Goal: Task Accomplishment & Management: Complete application form

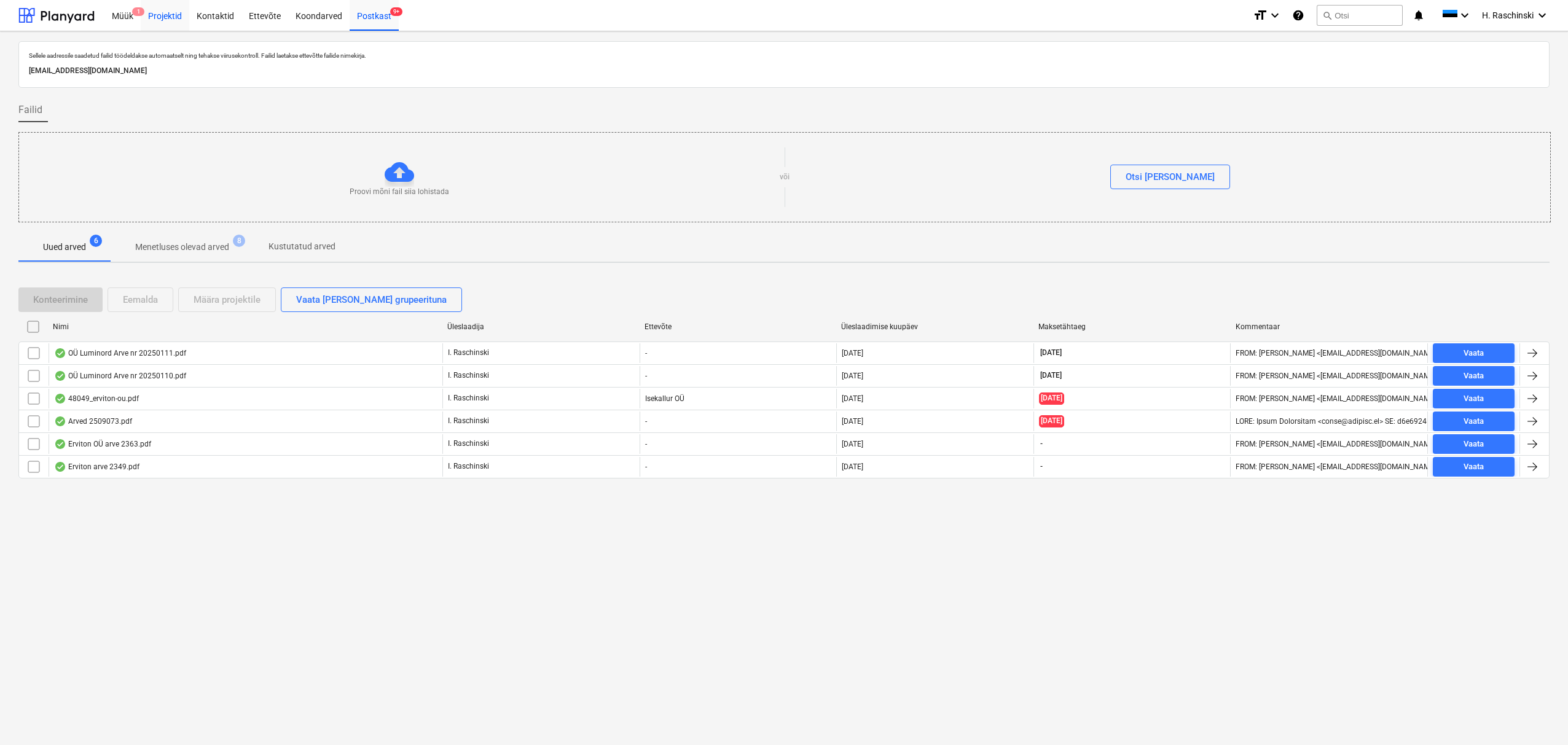
click at [163, 17] on div "Projektid" at bounding box center [165, 14] width 49 height 31
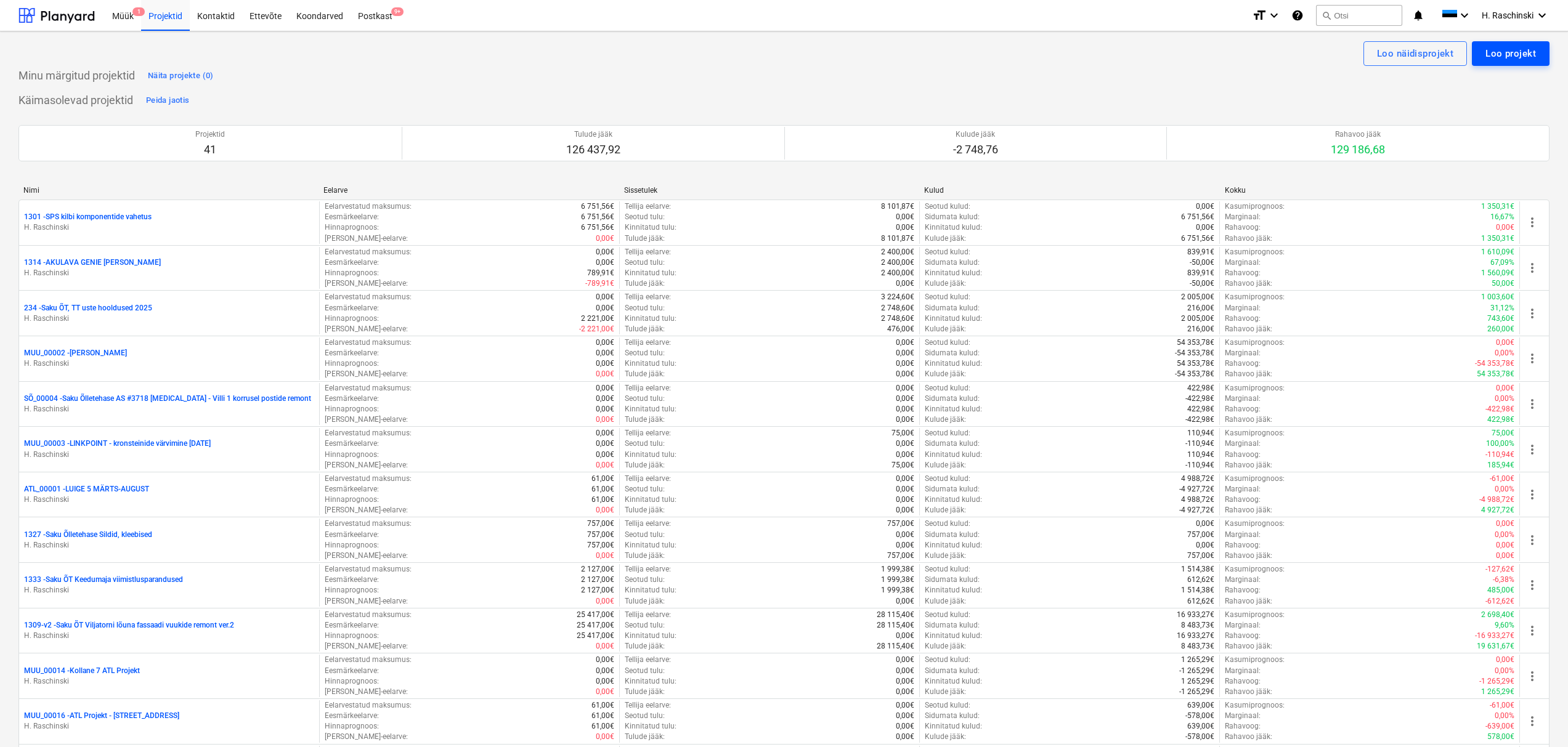
click at [1491, 57] on div "Loo projekt" at bounding box center [1510, 54] width 51 height 16
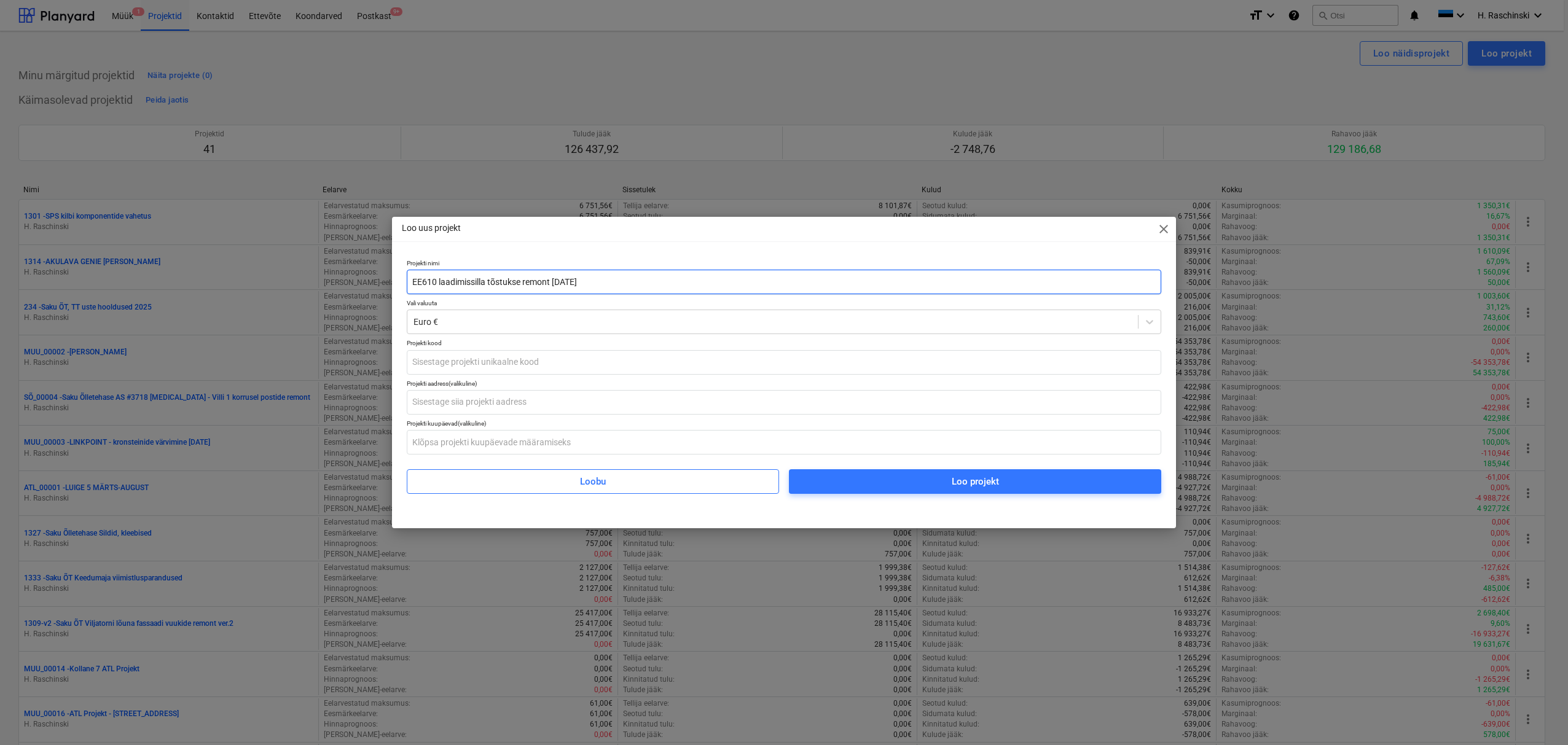
type input "EE610 laadimissilla tõstukse remont [DATE]"
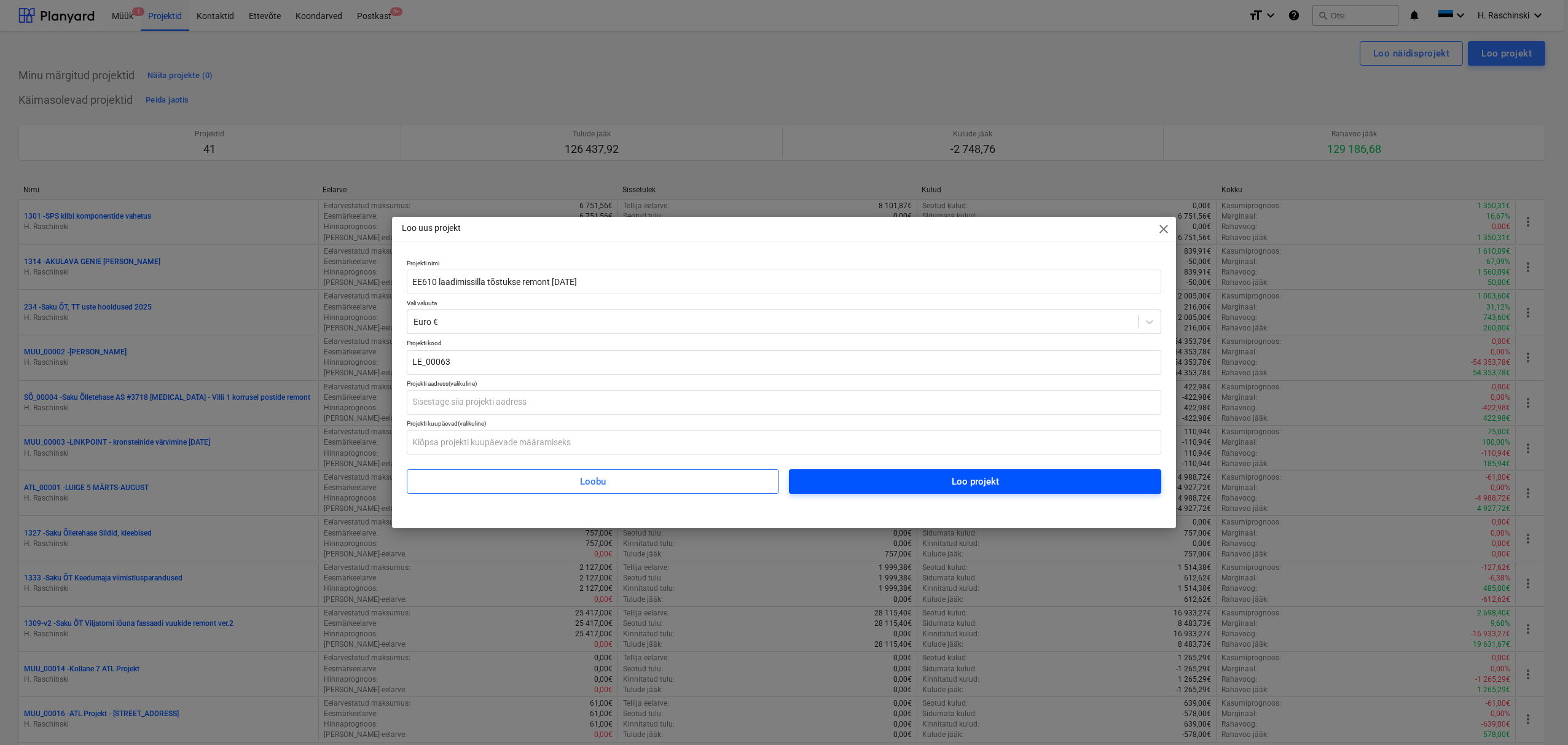
click at [841, 484] on span "Loo projekt" at bounding box center [976, 482] width 343 height 16
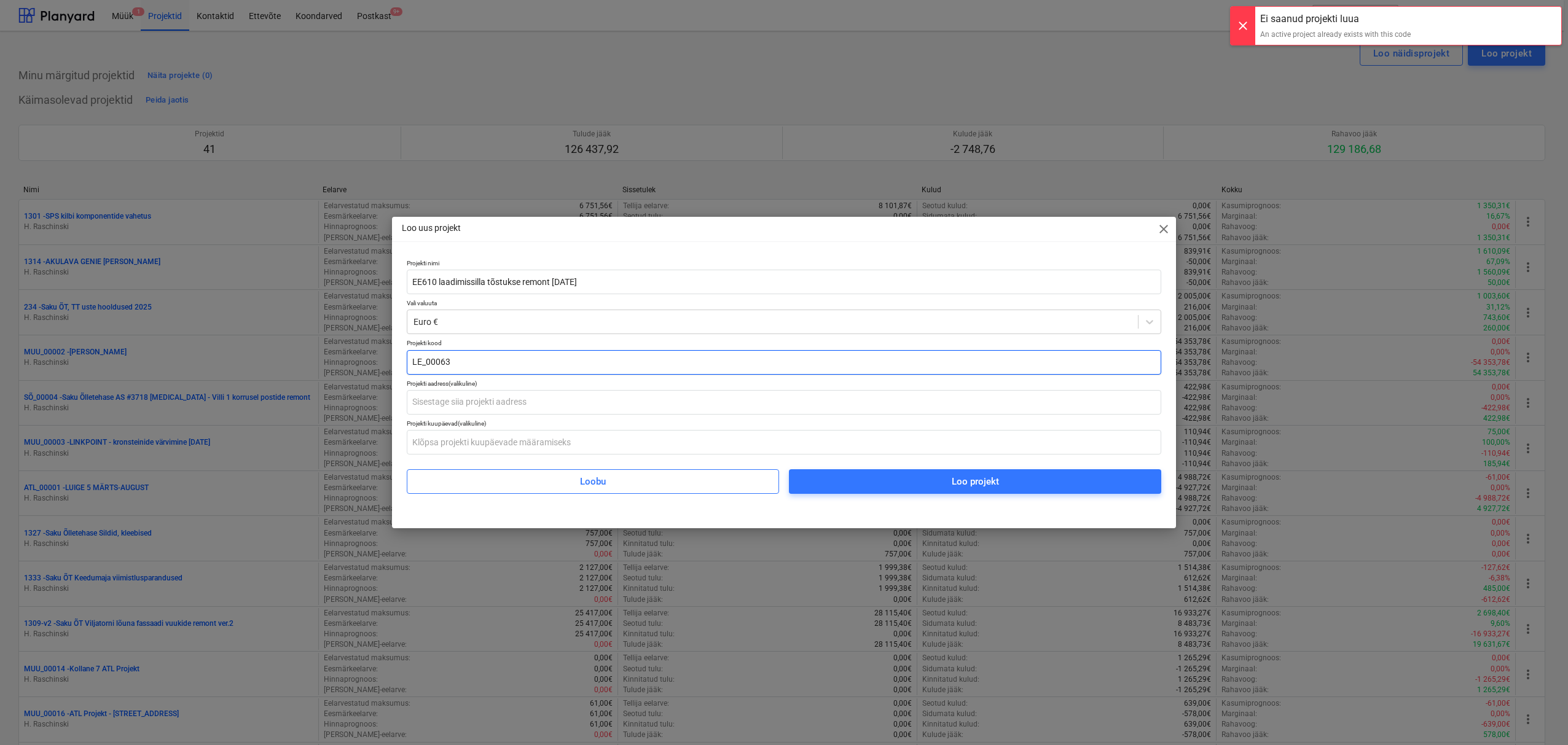
click at [469, 359] on input "LE_00063" at bounding box center [784, 362] width 754 height 25
click at [830, 474] on span "Loo projekt" at bounding box center [976, 482] width 343 height 16
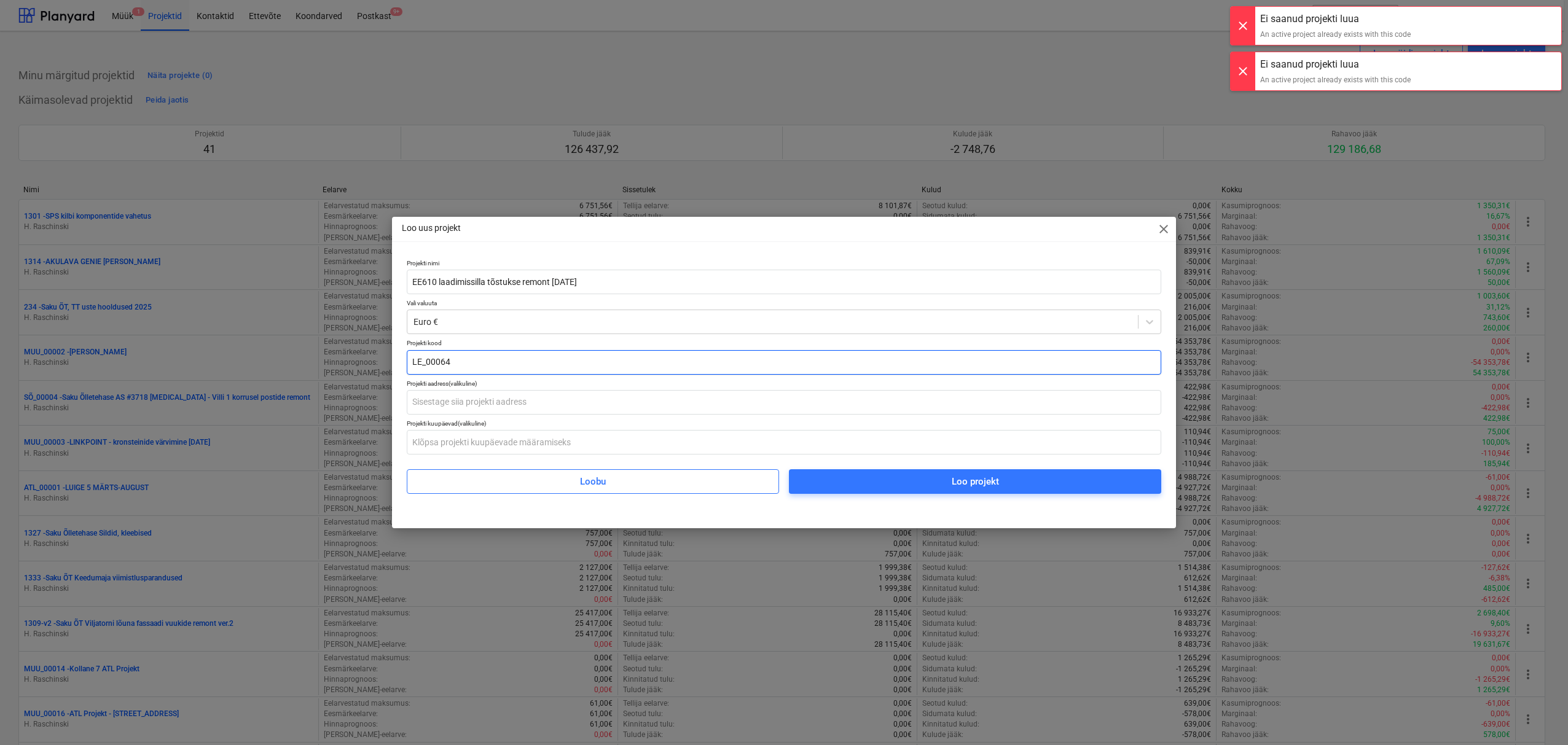
click at [507, 369] on input "LE_00064" at bounding box center [784, 362] width 754 height 25
type input "LE_00065"
click at [843, 487] on span "Loo projekt" at bounding box center [976, 482] width 343 height 16
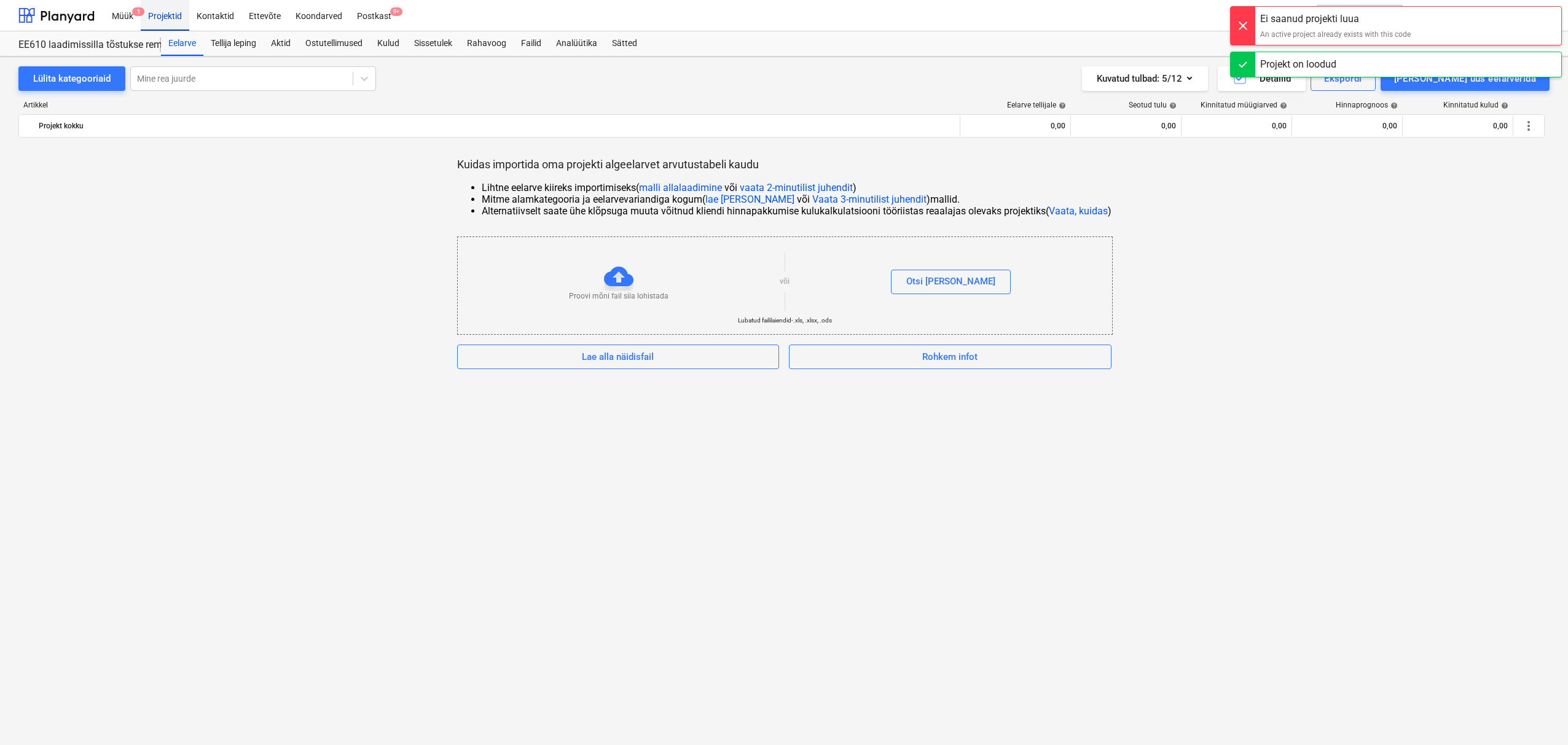
click at [171, 18] on div "Projektid" at bounding box center [165, 14] width 49 height 31
